Goal: Transaction & Acquisition: Purchase product/service

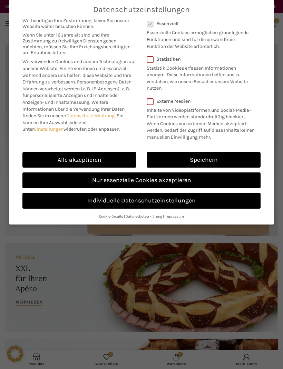
click at [156, 181] on link "Nur essenzielle Cookies akzeptieren" at bounding box center [141, 181] width 238 height 16
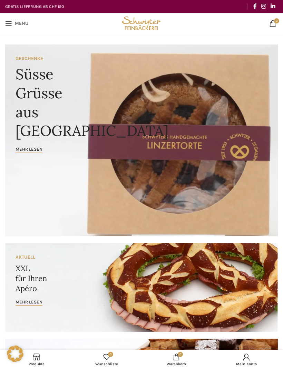
click at [11, 20] on span "Open mobile menu" at bounding box center [8, 23] width 7 height 7
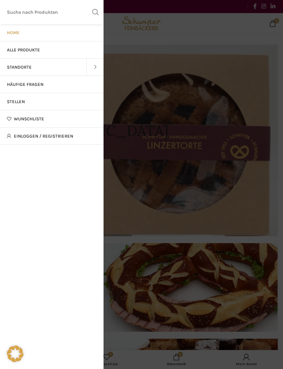
click at [35, 50] on span "Alle Produkte" at bounding box center [23, 50] width 33 height 6
click at [93, 69] on span at bounding box center [94, 67] width 17 height 17
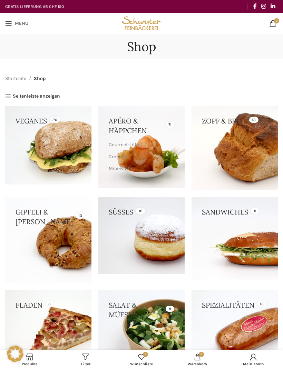
click at [94, 68] on div "Startseite Shop Seitenleiste anzeigen Preisfilter Alle CHF 0.00 - CHF 130.00 CH…" at bounding box center [141, 219] width 273 height 307
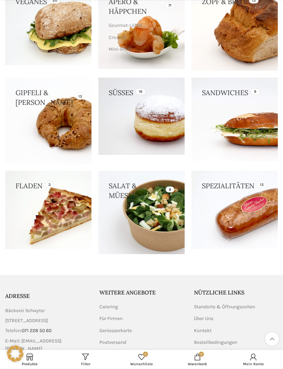
scroll to position [119, 0]
click at [152, 221] on link at bounding box center [141, 213] width 86 height 84
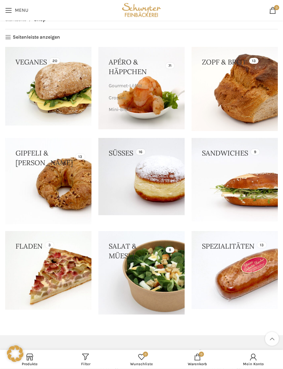
scroll to position [0, 0]
